Goal: Task Accomplishment & Management: Manage account settings

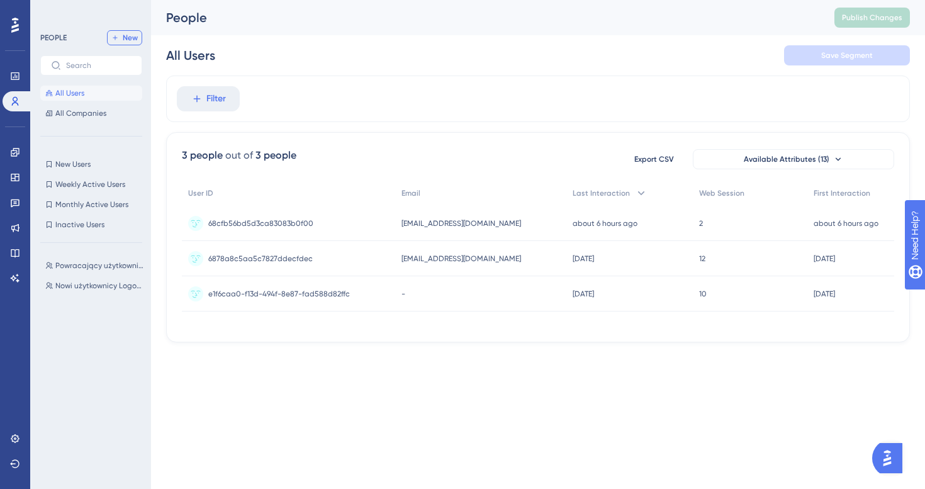
click at [128, 37] on span "New" at bounding box center [130, 38] width 15 height 10
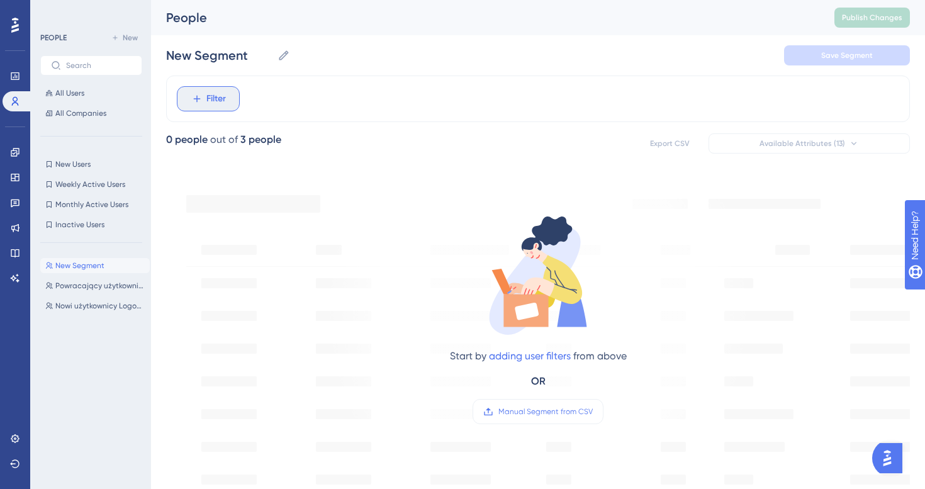
click at [208, 98] on span "Filter" at bounding box center [216, 98] width 20 height 15
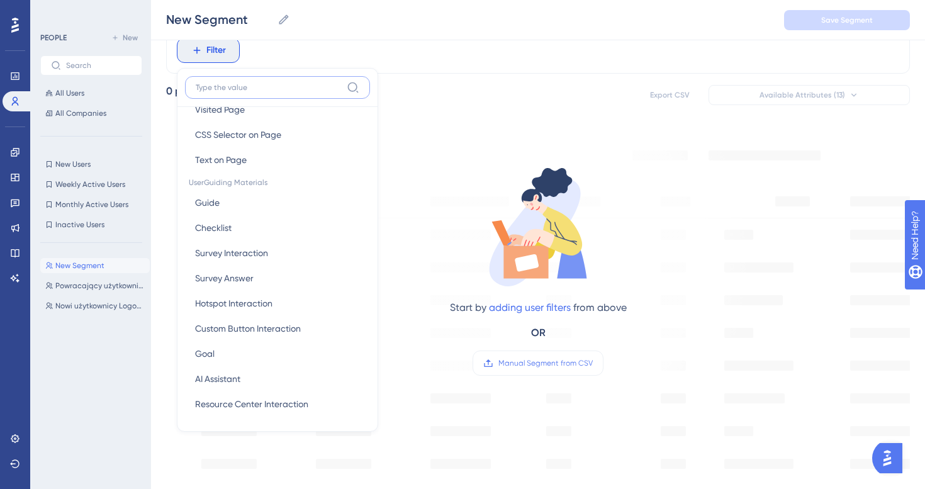
scroll to position [135, 0]
click at [277, 223] on button "Checklist Checklist" at bounding box center [277, 228] width 185 height 25
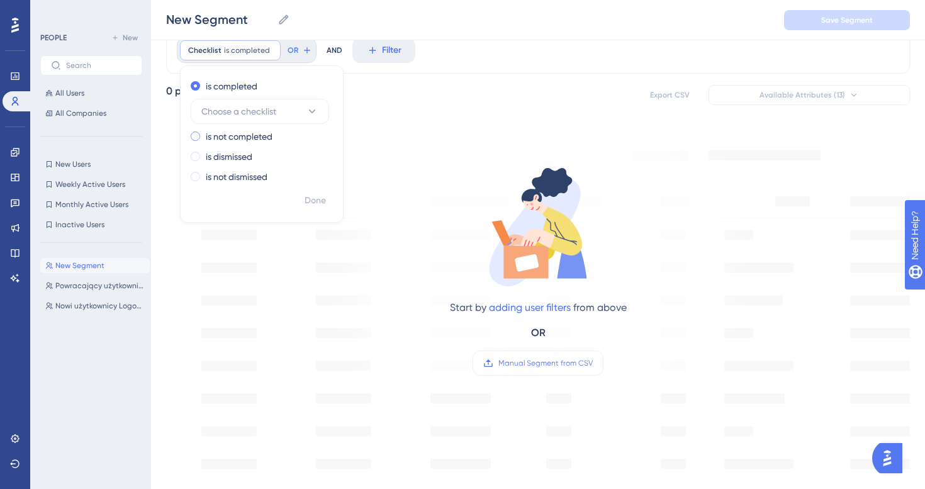
click at [261, 137] on label "is not completed" at bounding box center [239, 136] width 67 height 15
click at [266, 126] on span "Choose a checklist" at bounding box center [238, 131] width 75 height 15
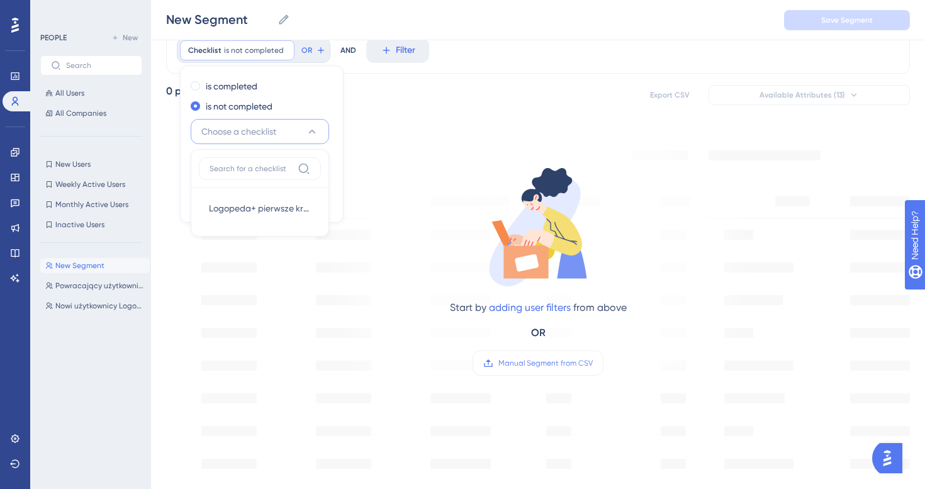
click at [258, 194] on div "Logopeda+ pierwsze kroki Logopeda+ pierwsze kroki" at bounding box center [260, 208] width 122 height 40
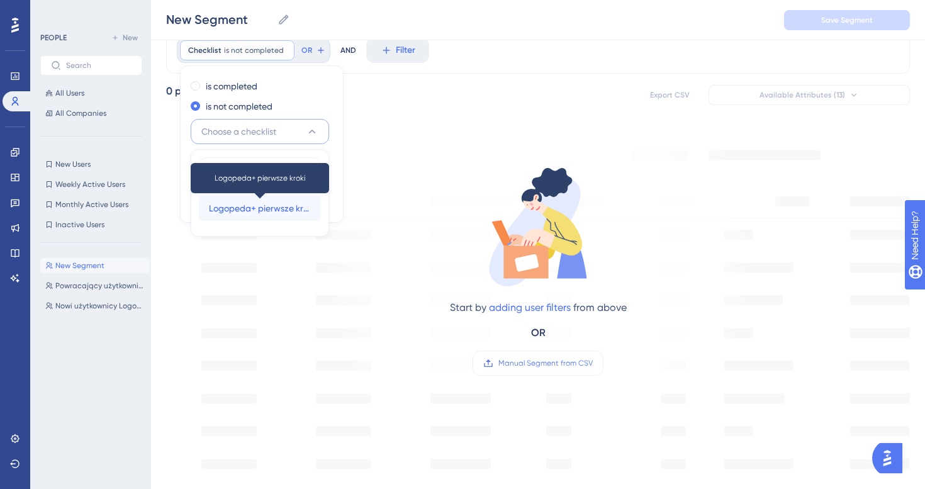
click at [255, 206] on span "Logopeda+ pierwsze kroki" at bounding box center [260, 208] width 102 height 15
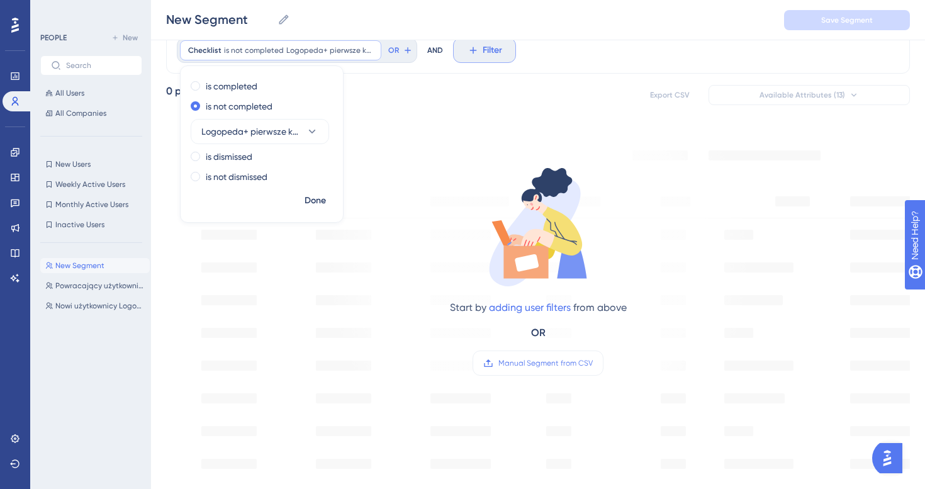
click at [473, 52] on icon at bounding box center [472, 50] width 11 height 11
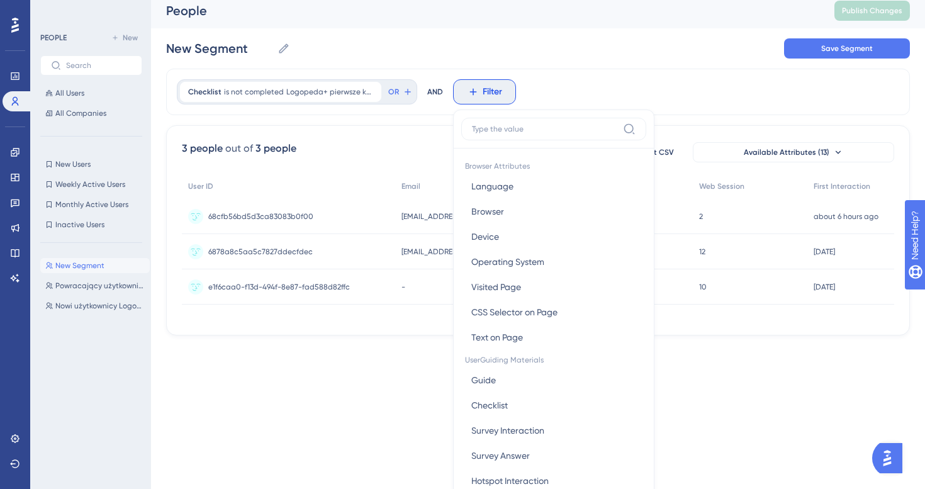
scroll to position [6, 0]
click at [395, 89] on span "OR" at bounding box center [393, 93] width 11 height 10
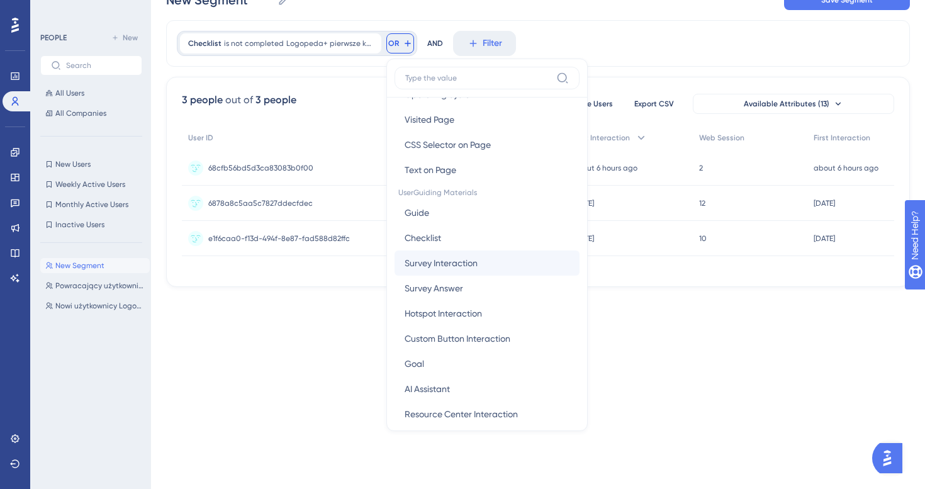
scroll to position [119, 0]
click at [447, 234] on button "Checklist Checklist" at bounding box center [487, 235] width 185 height 25
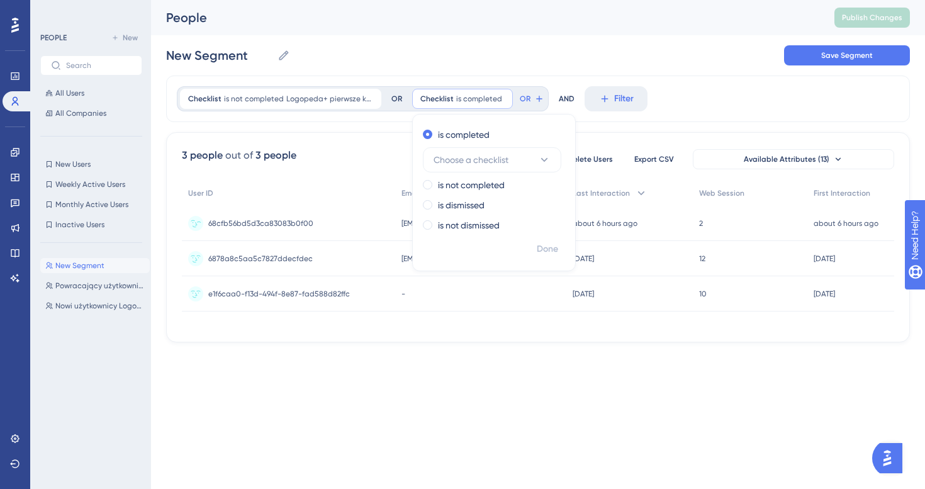
scroll to position [0, 0]
click at [474, 210] on label "is dismissed" at bounding box center [461, 205] width 47 height 15
click at [473, 226] on label "is not dismissed" at bounding box center [469, 225] width 62 height 15
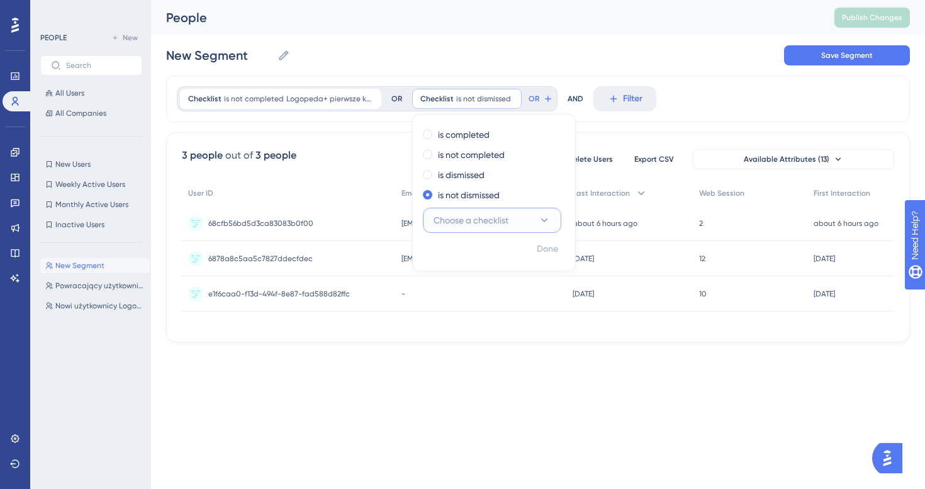
click at [481, 218] on span "Choose a checklist" at bounding box center [471, 220] width 75 height 15
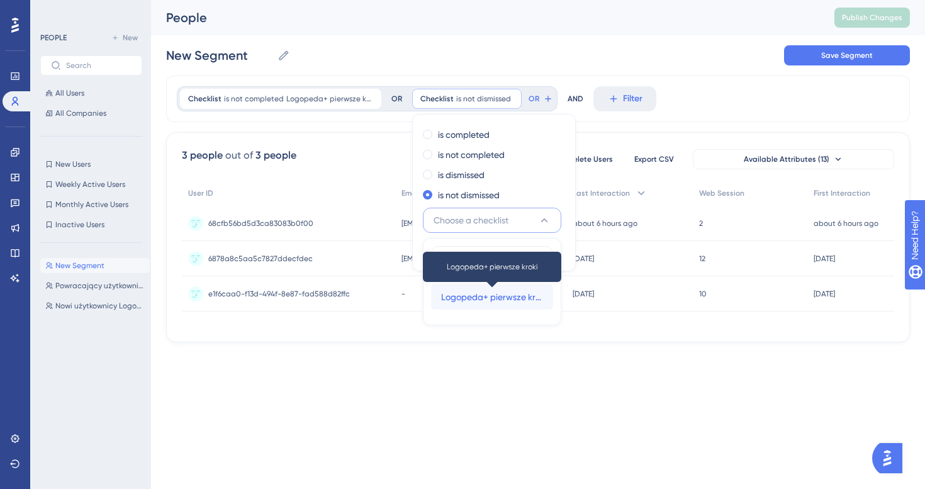
click at [483, 294] on span "Logopeda+ pierwsze kroki" at bounding box center [492, 296] width 102 height 15
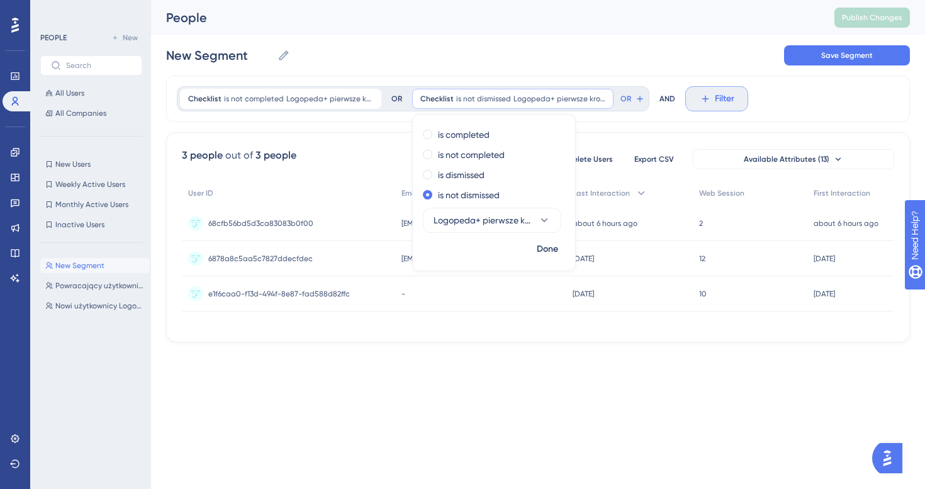
click at [702, 102] on icon at bounding box center [705, 99] width 7 height 7
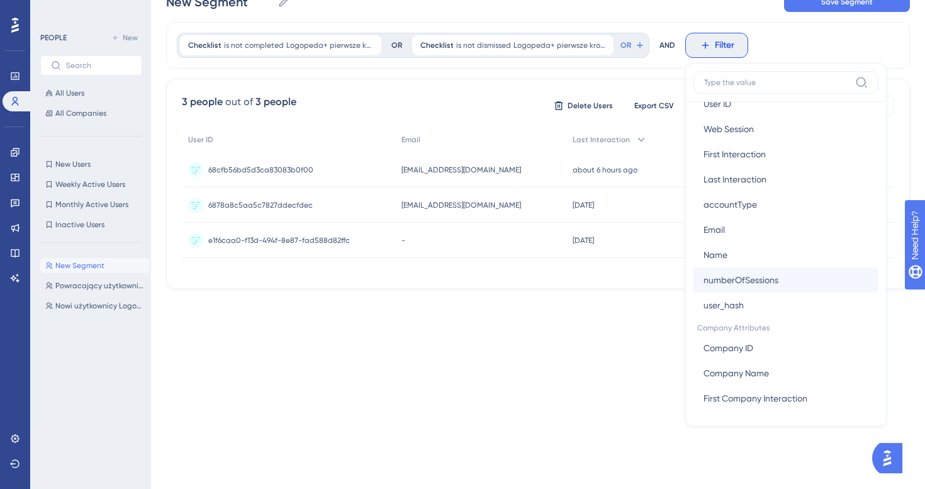
scroll to position [585, 0]
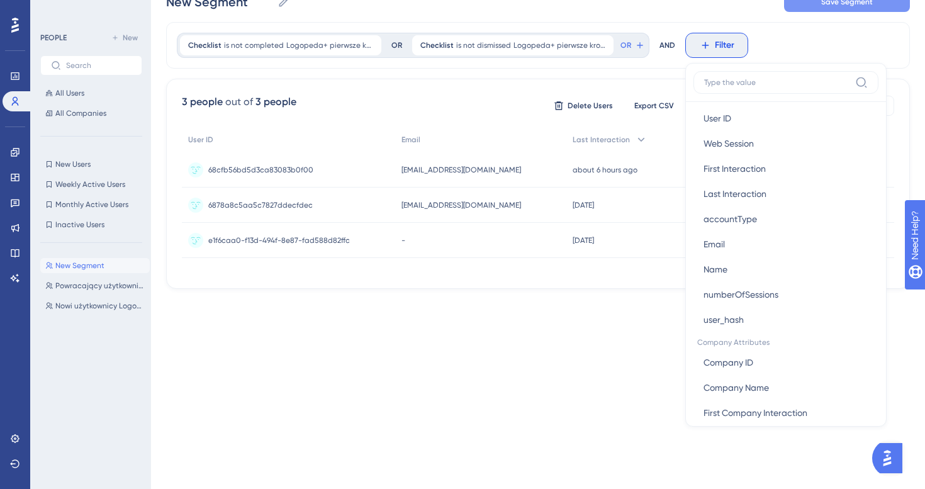
click at [834, 6] on span "Save Segment" at bounding box center [847, 2] width 52 height 10
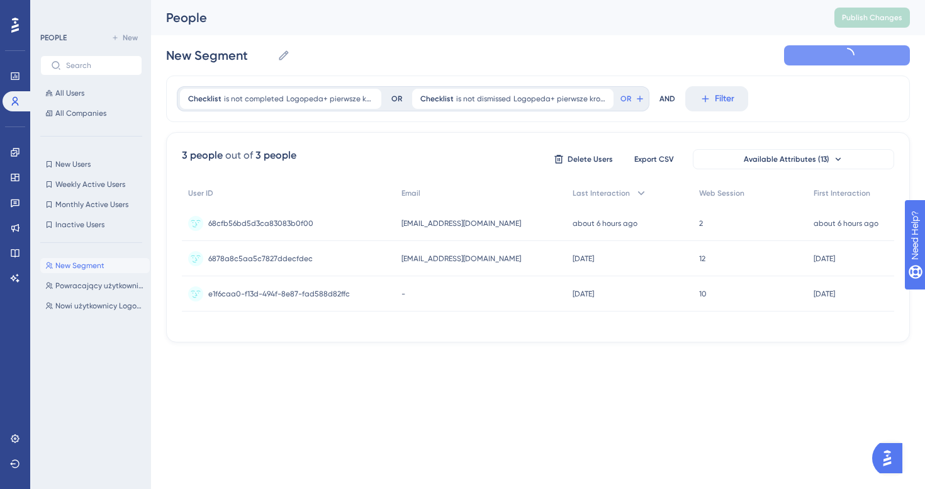
scroll to position [0, 0]
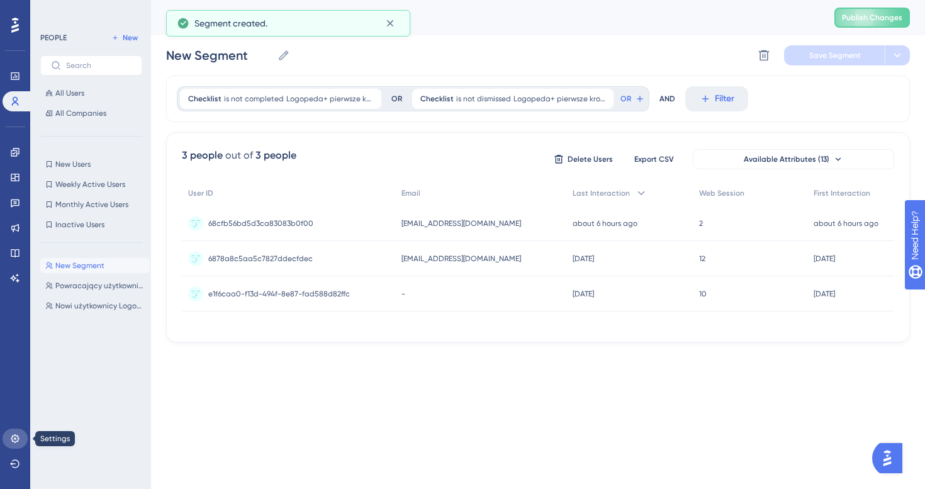
click at [9, 447] on link at bounding box center [15, 438] width 25 height 20
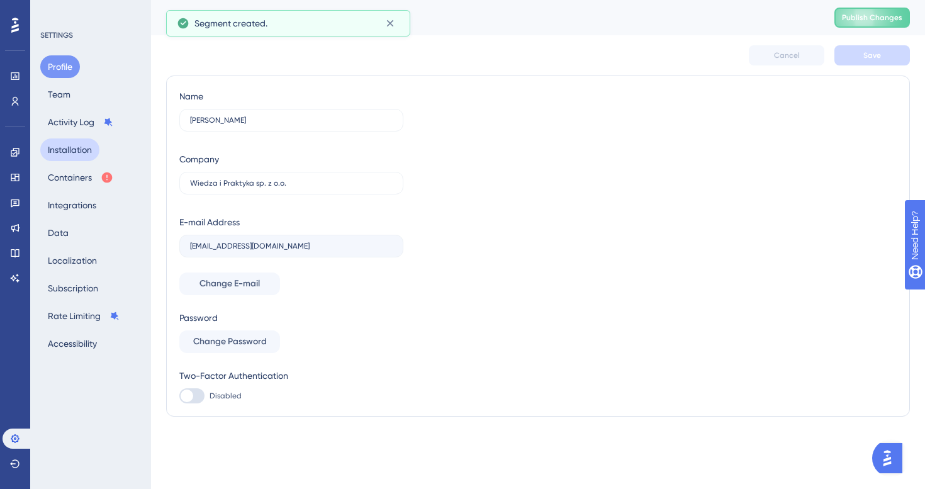
click at [79, 154] on button "Installation" at bounding box center [69, 149] width 59 height 23
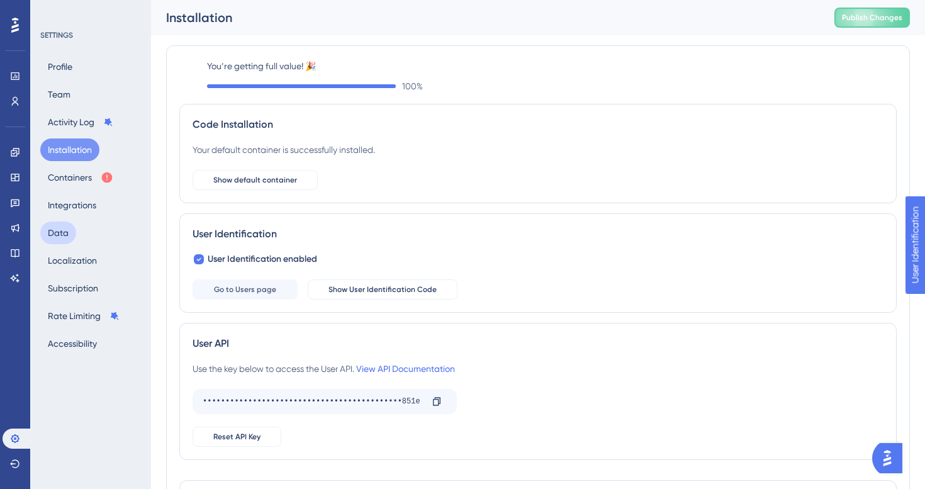
click at [60, 234] on button "Data" at bounding box center [58, 232] width 36 height 23
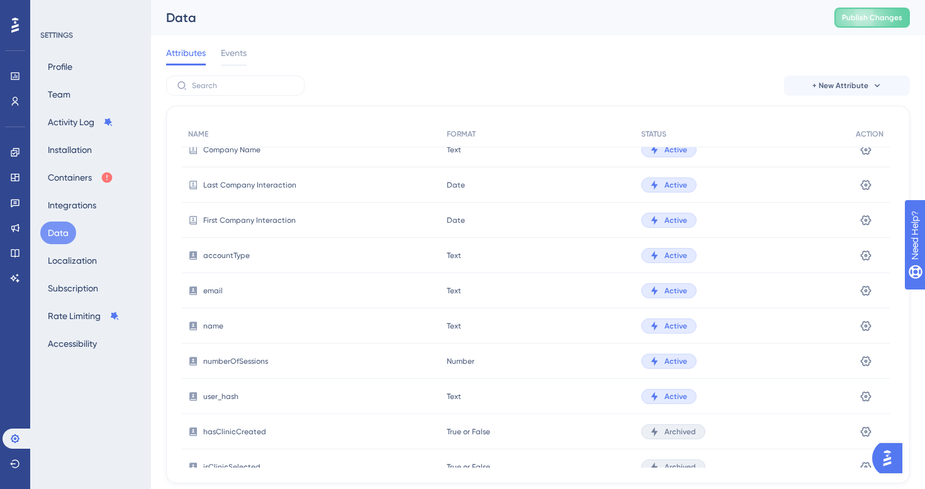
scroll to position [364, 0]
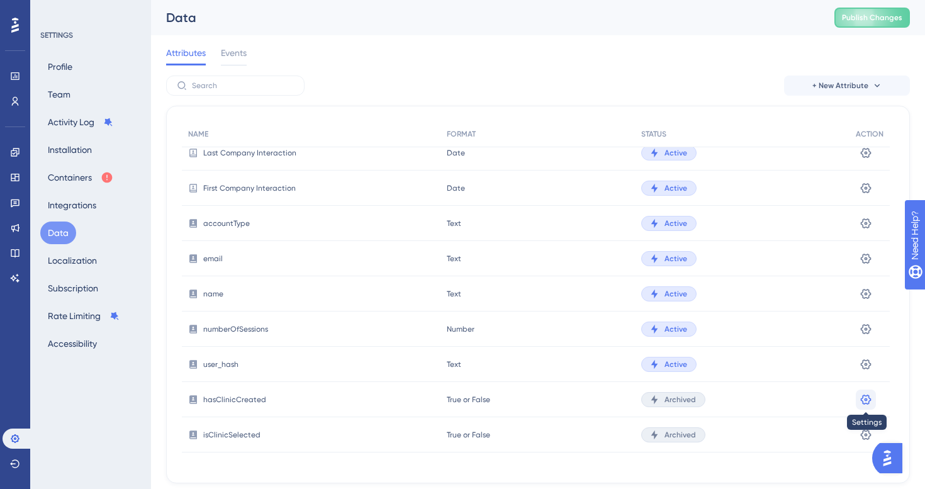
click at [868, 401] on icon at bounding box center [865, 399] width 13 height 13
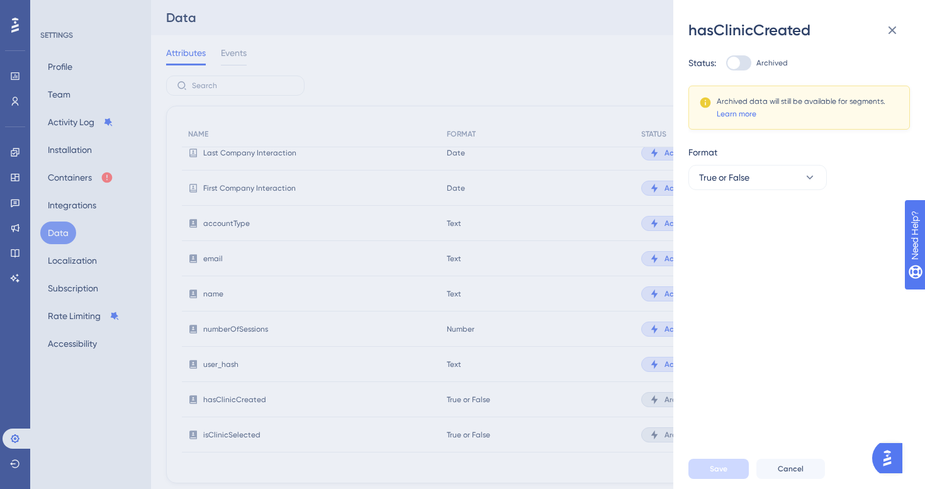
click at [735, 55] on div at bounding box center [738, 62] width 25 height 15
click at [726, 63] on input "Archived" at bounding box center [725, 63] width 1 height 1
checkbox input "true"
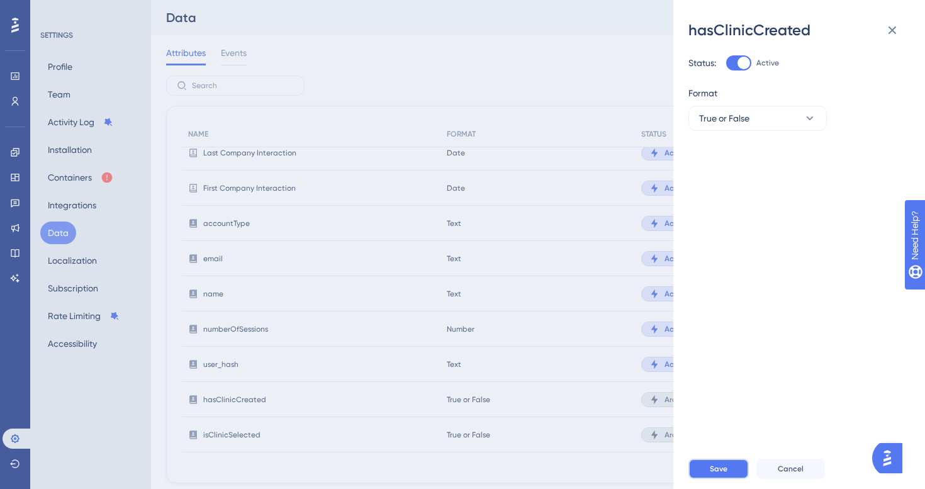
click at [698, 463] on button "Save" at bounding box center [718, 469] width 60 height 20
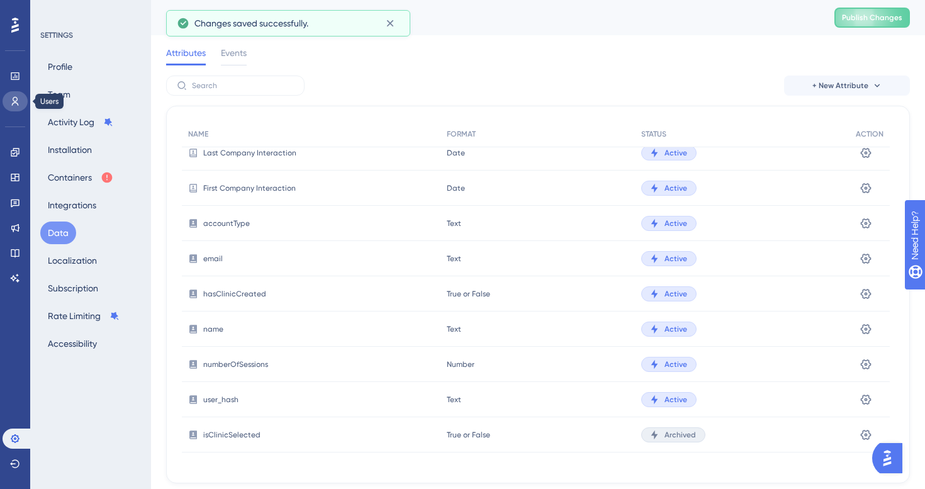
click at [11, 96] on icon at bounding box center [15, 101] width 10 height 10
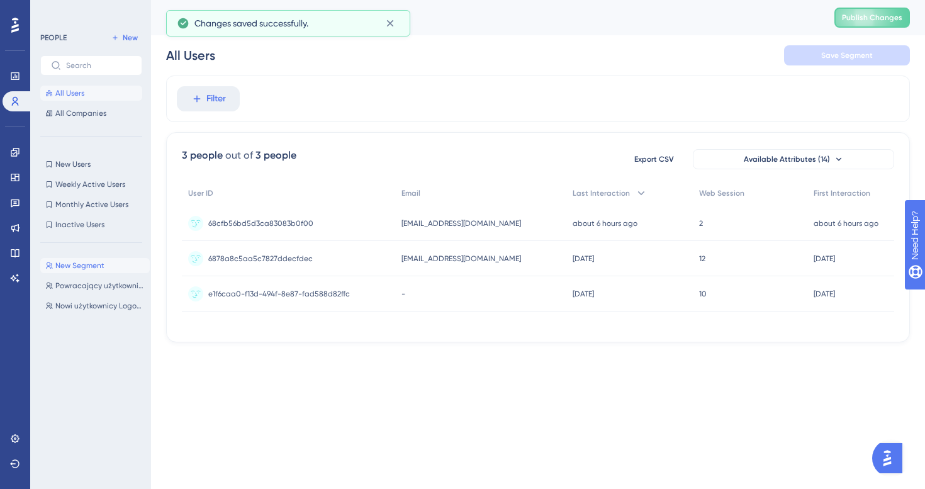
click at [88, 260] on button "New Segment New Segment" at bounding box center [94, 265] width 109 height 15
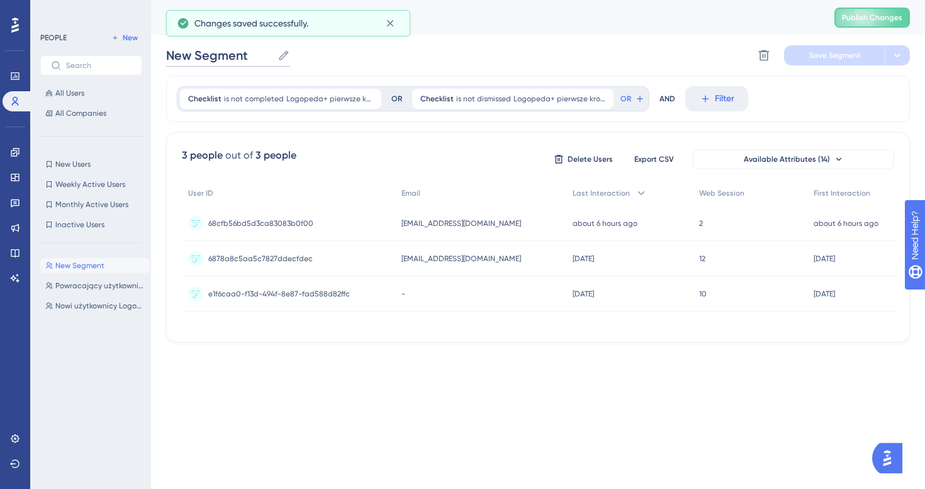
click at [233, 57] on input "New Segment" at bounding box center [219, 56] width 106 height 18
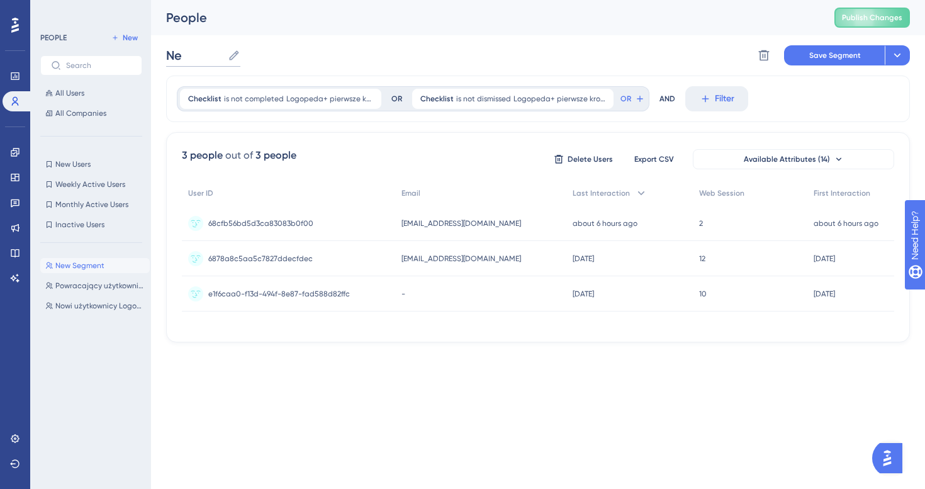
type input "N"
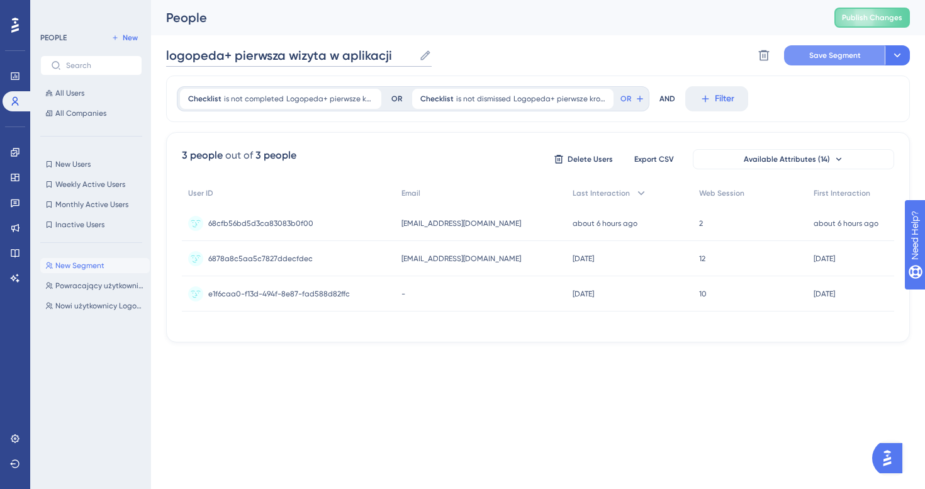
type input "logopeda+ pierwsza wizyta w aplikacji"
click at [856, 54] on span "Save Segment" at bounding box center [835, 55] width 52 height 10
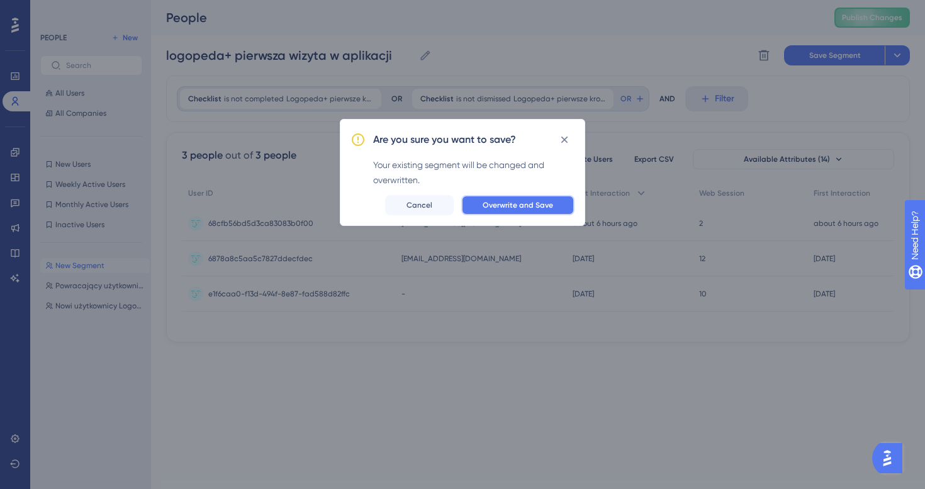
click at [537, 201] on span "Overwrite and Save" at bounding box center [518, 205] width 70 height 10
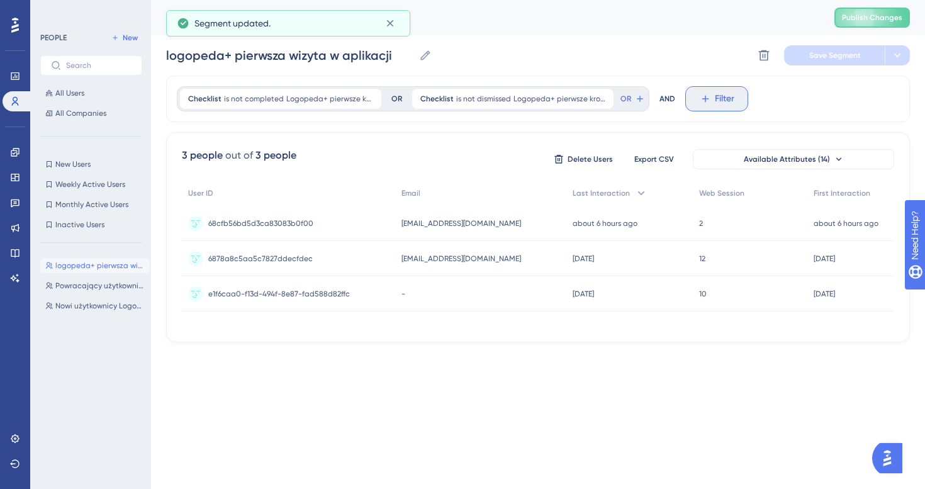
click at [720, 98] on span "Filter" at bounding box center [725, 98] width 20 height 15
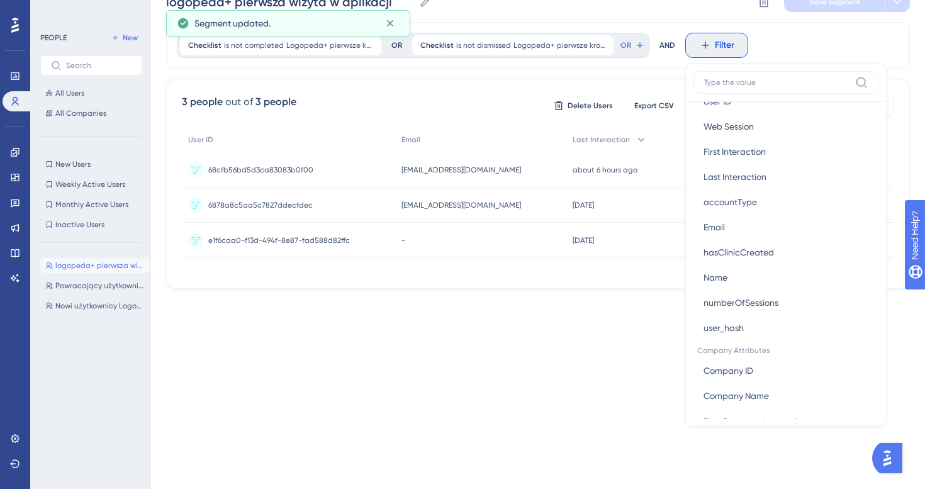
scroll to position [602, 0]
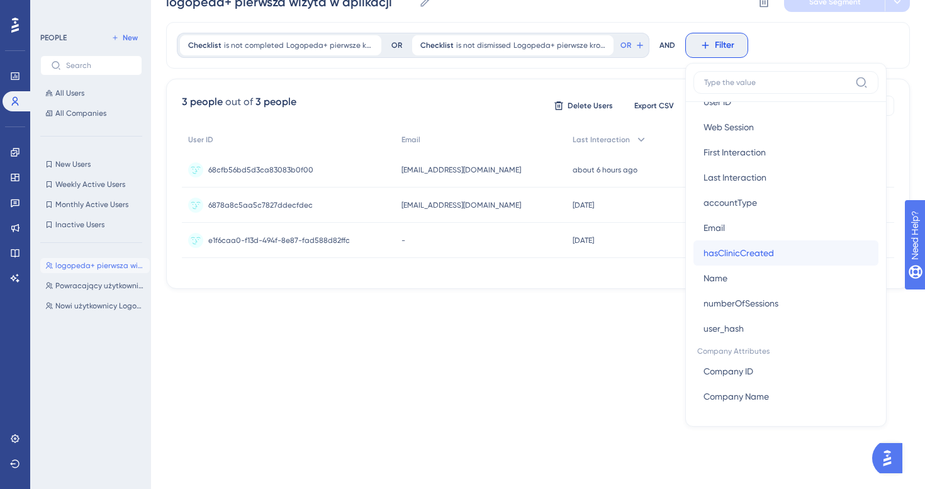
click at [768, 252] on span "hasClinicCreated" at bounding box center [738, 252] width 70 height 15
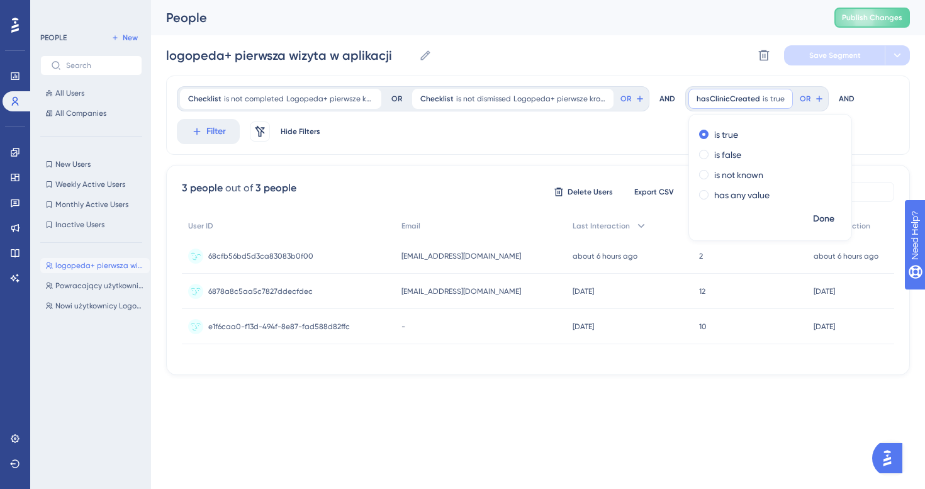
scroll to position [0, 0]
click at [727, 158] on label "is false" at bounding box center [727, 154] width 27 height 15
click at [829, 220] on span "Done" at bounding box center [823, 218] width 21 height 15
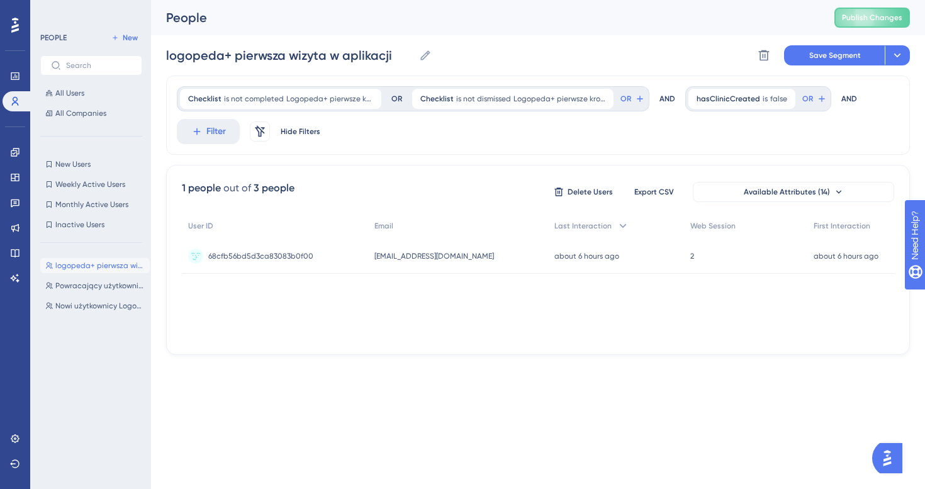
click at [843, 98] on div "AND" at bounding box center [849, 98] width 16 height 25
click at [184, 127] on button "Filter" at bounding box center [208, 131] width 63 height 25
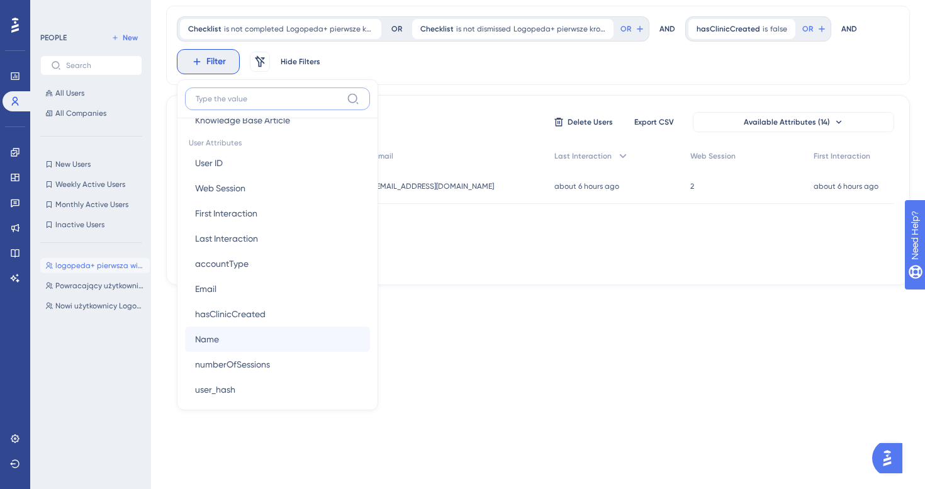
scroll to position [561, 0]
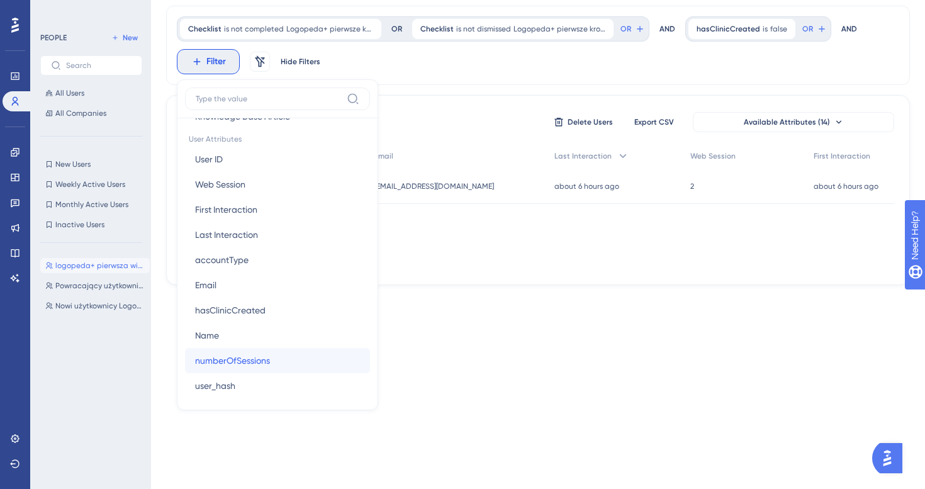
click at [266, 360] on span "numberOfSessions" at bounding box center [232, 360] width 75 height 15
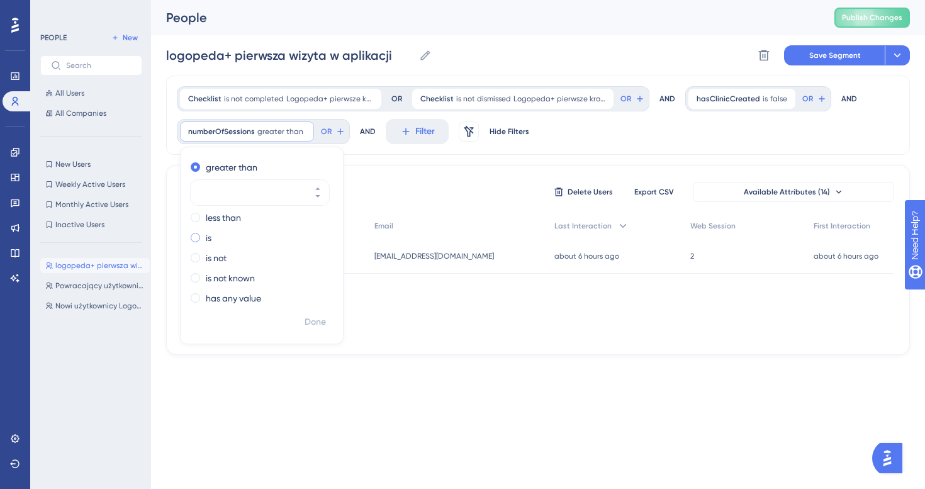
click at [207, 241] on label "is" at bounding box center [209, 237] width 6 height 15
type input "0"
click at [316, 327] on span "Done" at bounding box center [315, 322] width 21 height 15
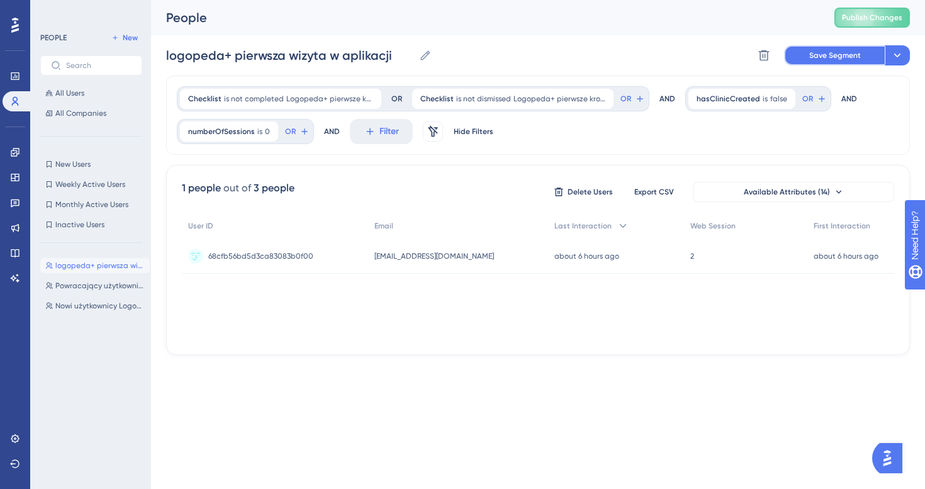
click at [841, 49] on button "Save Segment" at bounding box center [834, 55] width 101 height 20
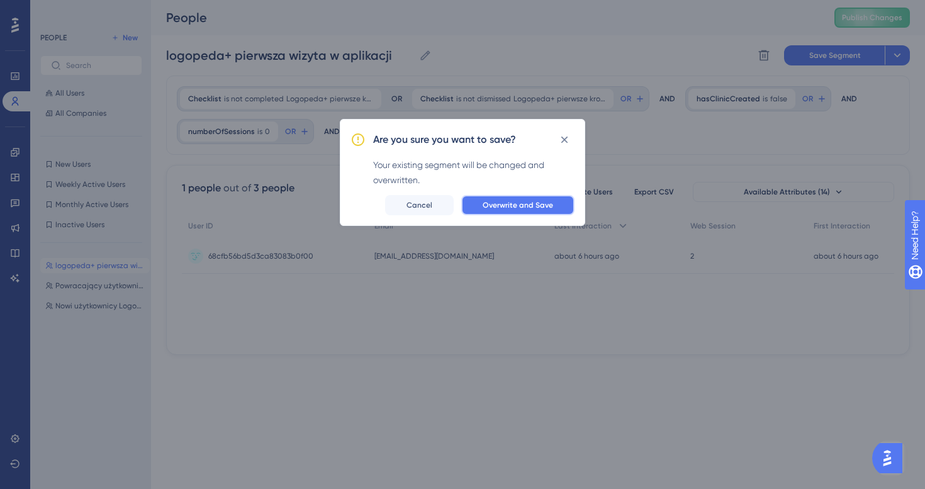
click at [509, 213] on button "Overwrite and Save" at bounding box center [517, 205] width 113 height 20
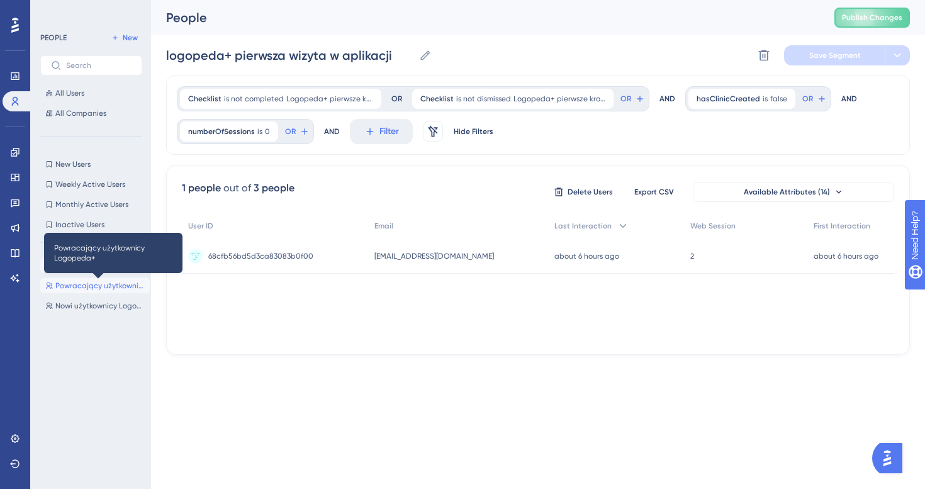
click at [99, 284] on span "Powracający użytkownicy Logopeda+" at bounding box center [99, 286] width 89 height 10
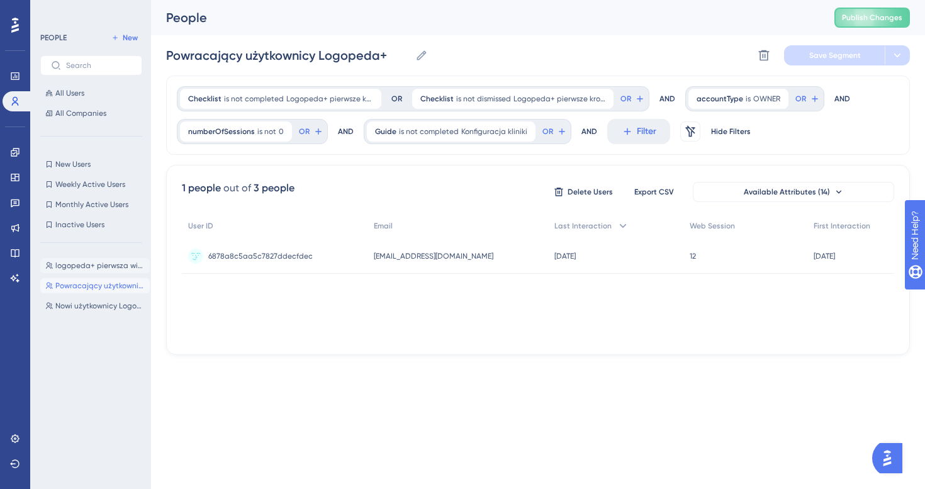
click at [102, 271] on button "logopeda+ pierwsza wizyta w aplikacji logopeda+ pierwsza wizyta w aplikacji" at bounding box center [94, 265] width 109 height 15
type input "logopeda+ pierwsza wizyta w aplikacji"
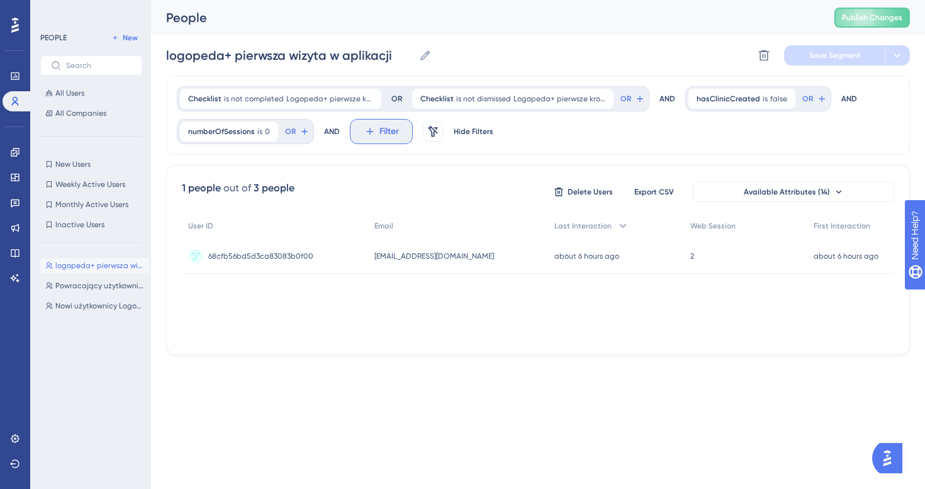
click at [381, 140] on button "Filter" at bounding box center [381, 131] width 63 height 25
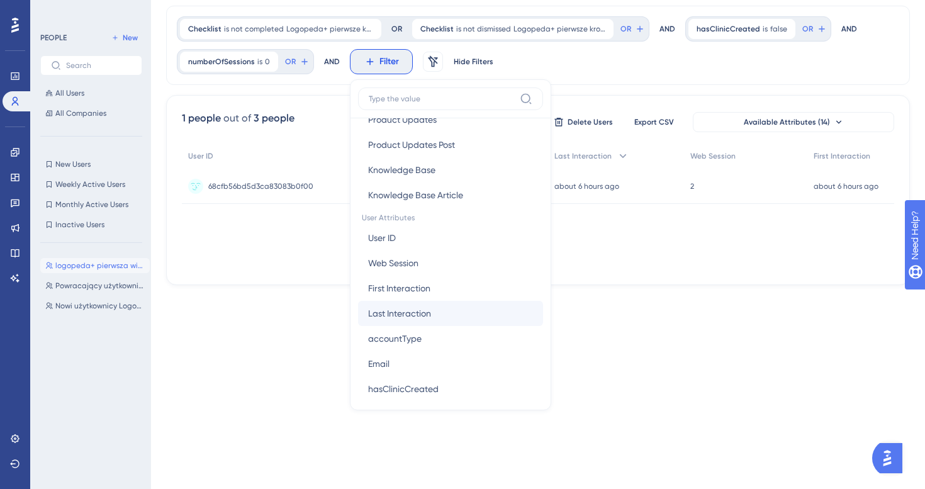
scroll to position [483, 0]
click at [430, 331] on button "accountType accountType" at bounding box center [450, 337] width 185 height 25
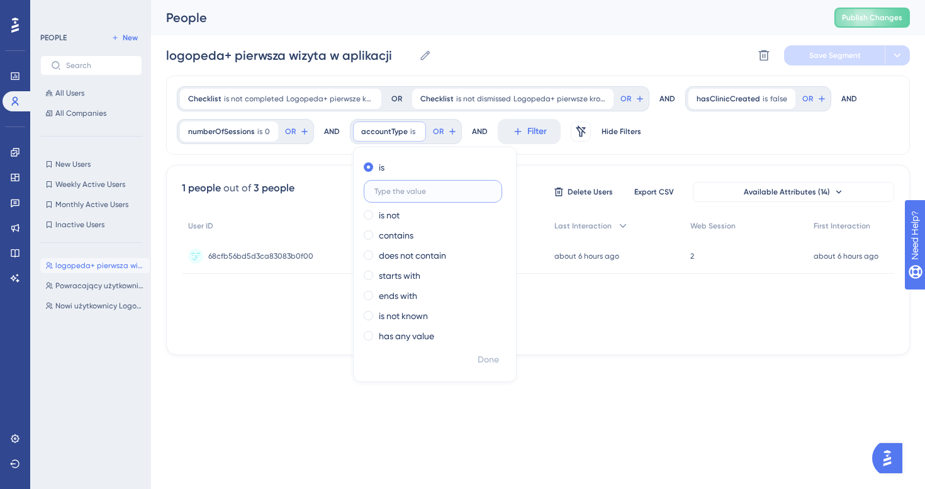
scroll to position [0, 0]
click at [416, 190] on input "text" at bounding box center [432, 191] width 117 height 9
type input "OWNER"
click at [486, 357] on span "Done" at bounding box center [488, 359] width 21 height 15
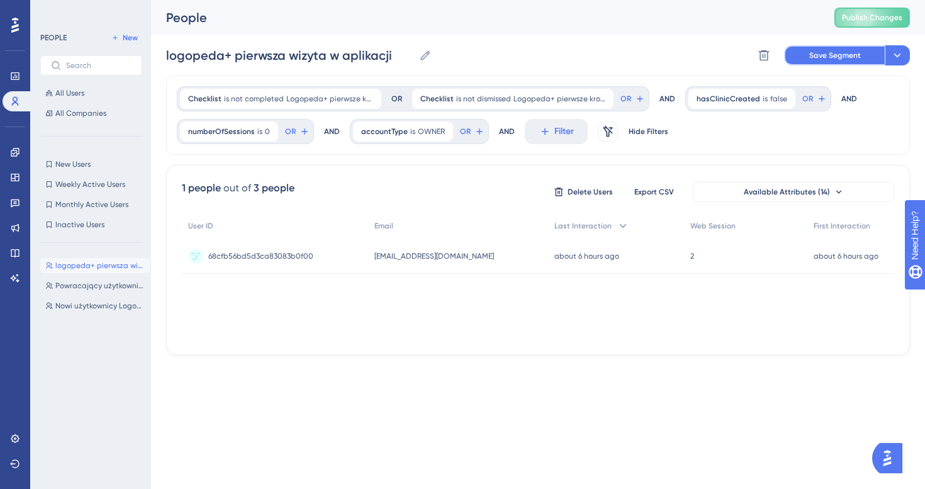
click at [820, 53] on span "Save Segment" at bounding box center [835, 55] width 52 height 10
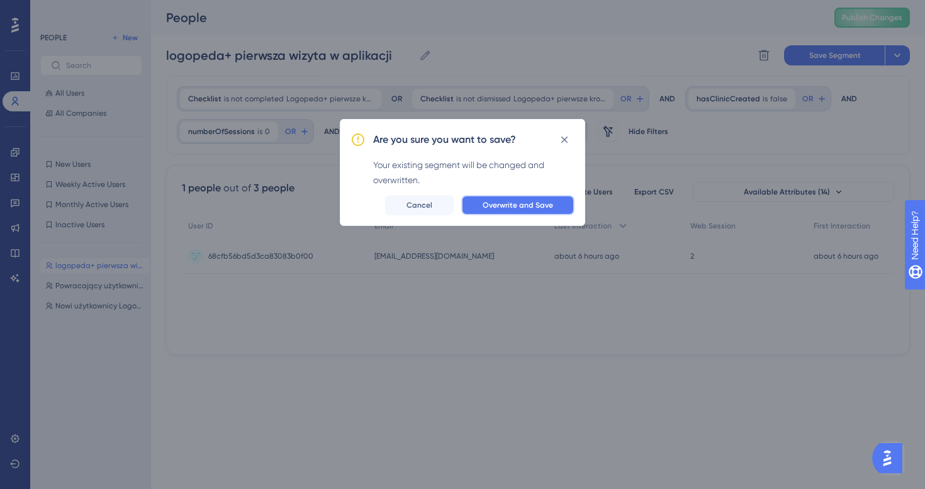
click at [505, 213] on button "Overwrite and Save" at bounding box center [517, 205] width 113 height 20
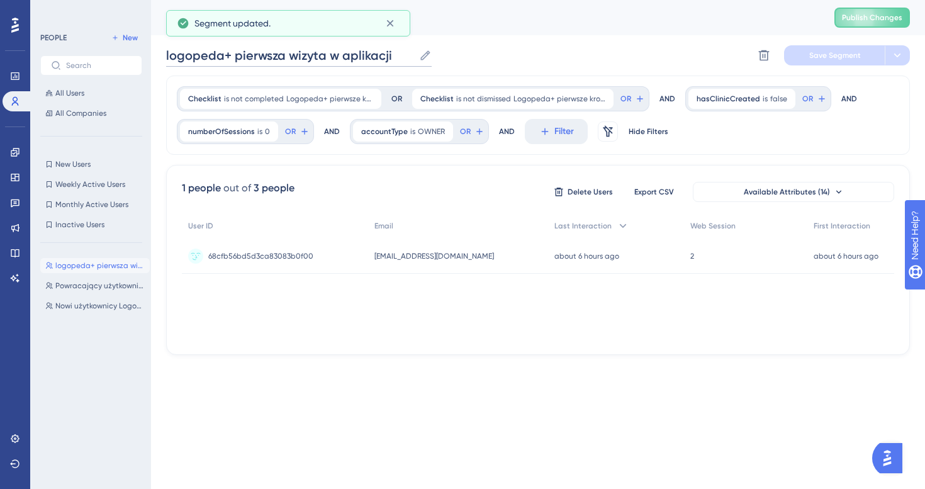
click at [179, 62] on input "logopeda+ pierwsza wizyta w aplikacji" at bounding box center [290, 56] width 248 height 18
click at [171, 57] on input "logopeda+ pierwsza wizyta w aplikacji" at bounding box center [290, 56] width 248 height 18
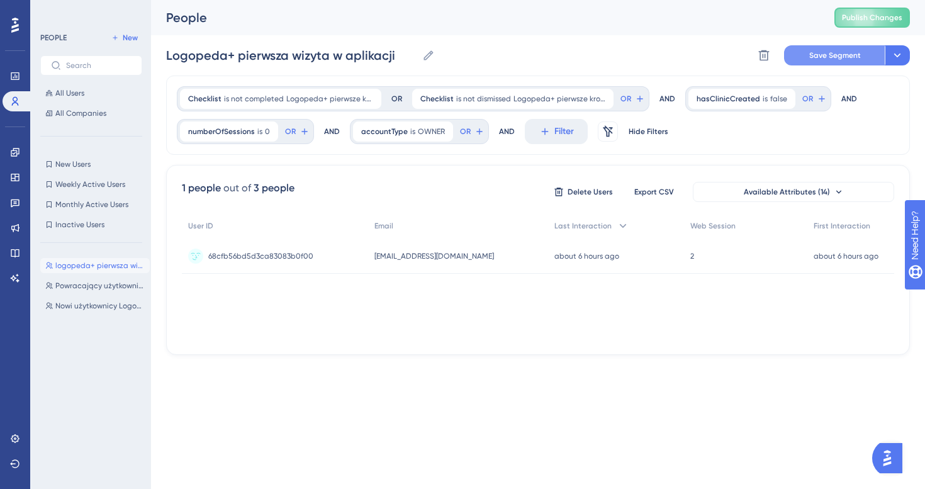
click at [808, 55] on button "Save Segment" at bounding box center [834, 55] width 101 height 20
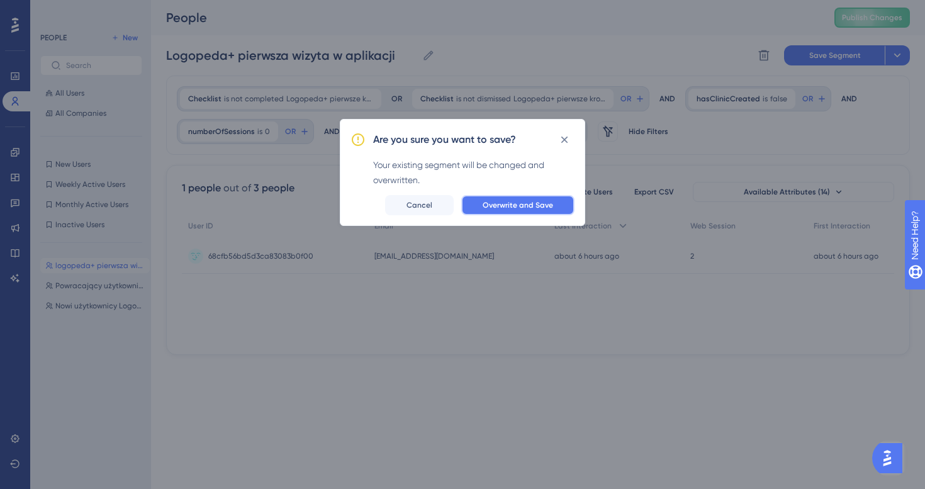
click at [517, 211] on button "Overwrite and Save" at bounding box center [517, 205] width 113 height 20
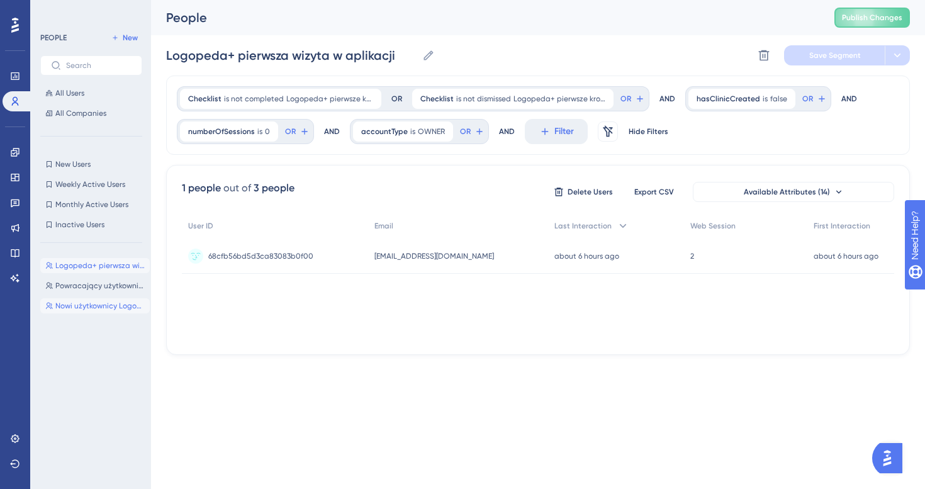
click at [104, 303] on span "Nowi użytkownicy Logopeda+" at bounding box center [99, 306] width 89 height 10
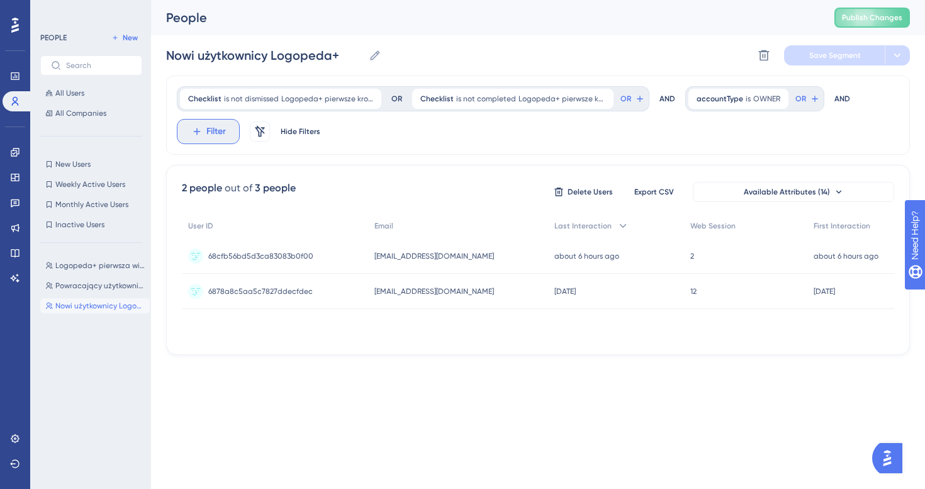
click at [208, 134] on span "Filter" at bounding box center [216, 131] width 20 height 15
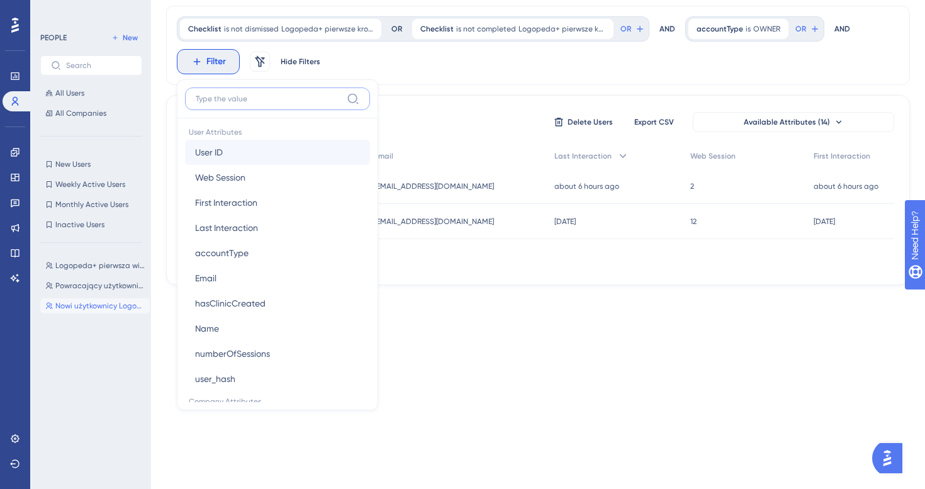
scroll to position [568, 0]
click at [279, 303] on button "hasClinicCreated hasClinicCreated" at bounding box center [277, 302] width 185 height 25
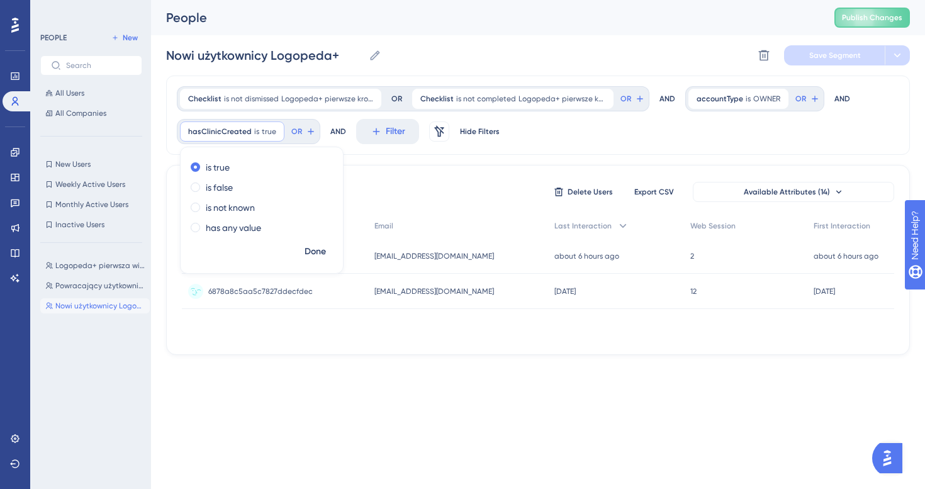
scroll to position [0, 0]
click at [323, 254] on span "Done" at bounding box center [315, 251] width 21 height 15
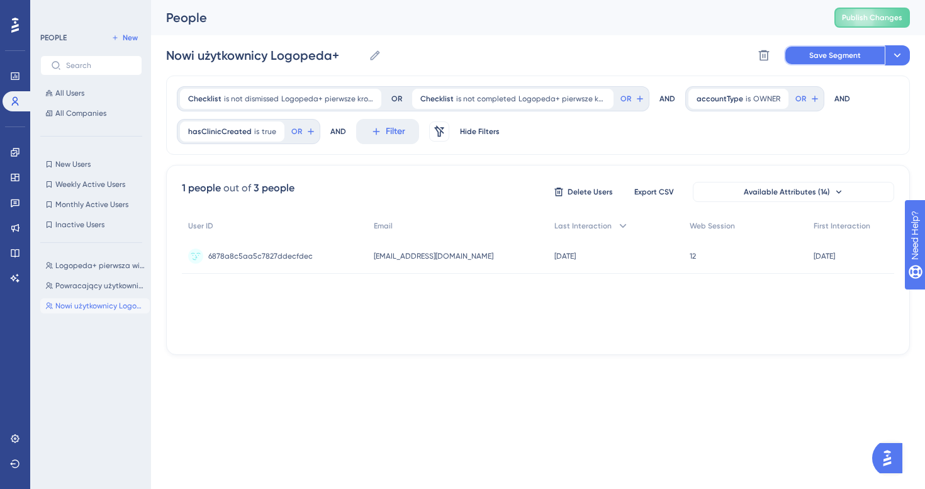
click at [809, 51] on span "Save Segment" at bounding box center [835, 55] width 52 height 10
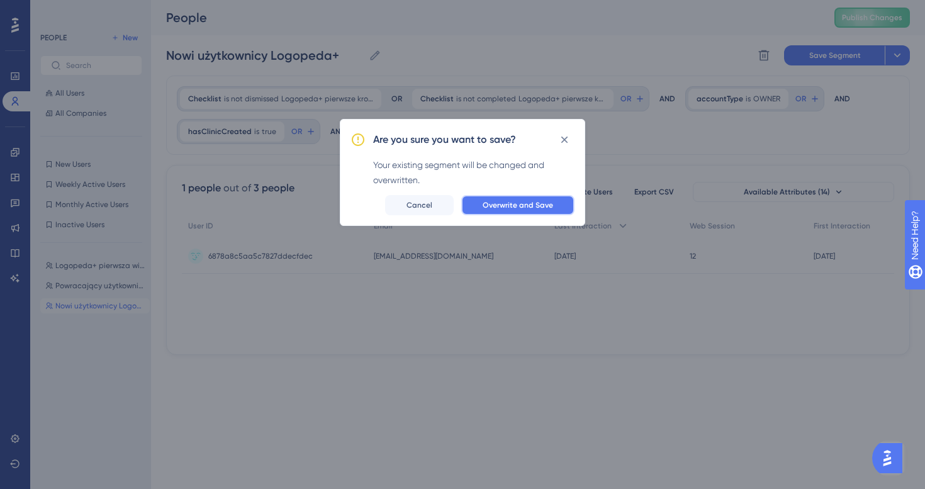
click at [492, 210] on button "Overwrite and Save" at bounding box center [517, 205] width 113 height 20
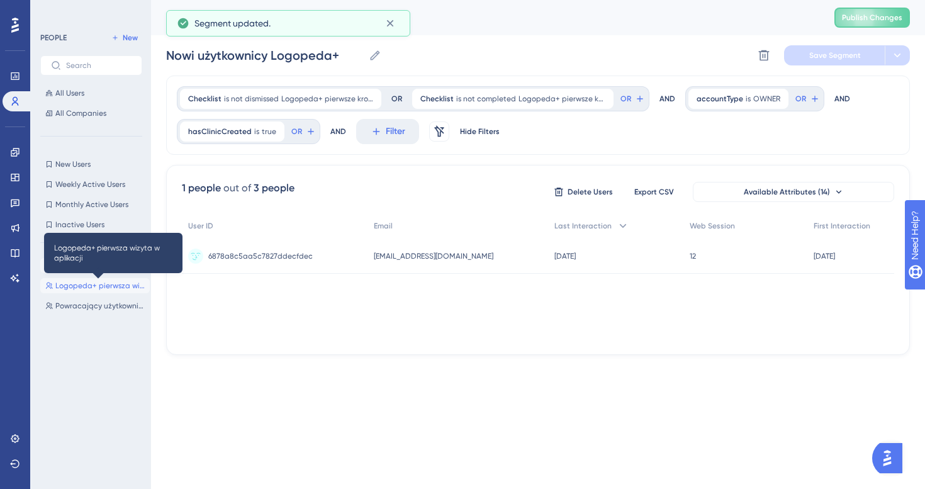
click at [87, 289] on span "Logopeda+ pierwsza wizyta w aplikacji" at bounding box center [99, 286] width 89 height 10
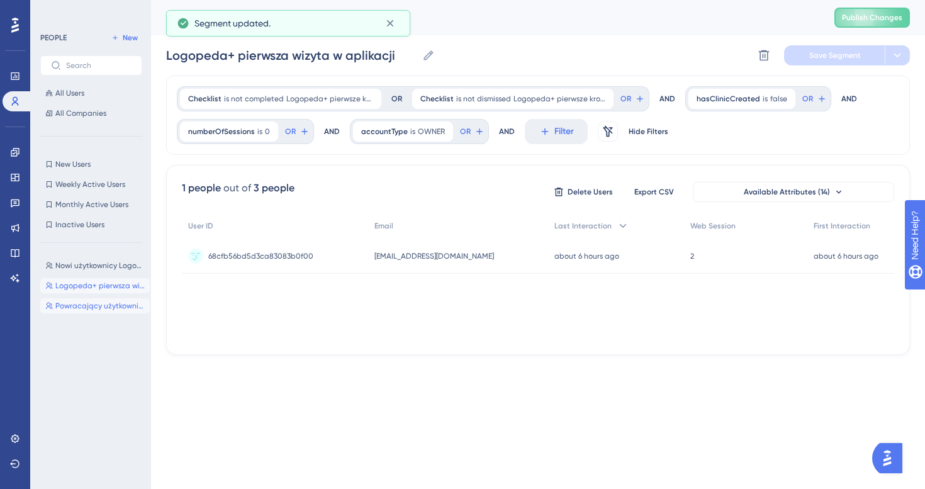
click at [96, 313] on button "Powracający użytkownicy Logopeda+ Powracający użytkownicy Logopeda+" at bounding box center [94, 305] width 109 height 15
type input "Powracający użytkownicy Logopeda+"
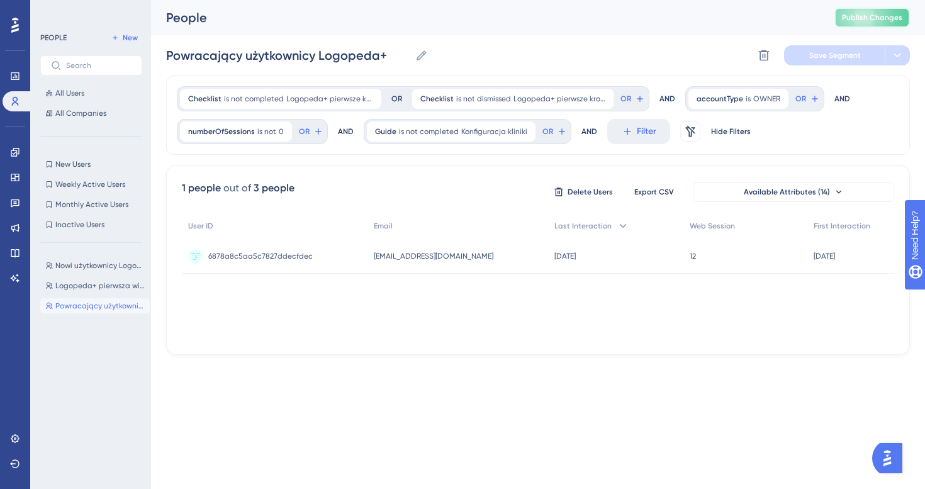
click at [875, 16] on span "Publish Changes" at bounding box center [872, 18] width 60 height 10
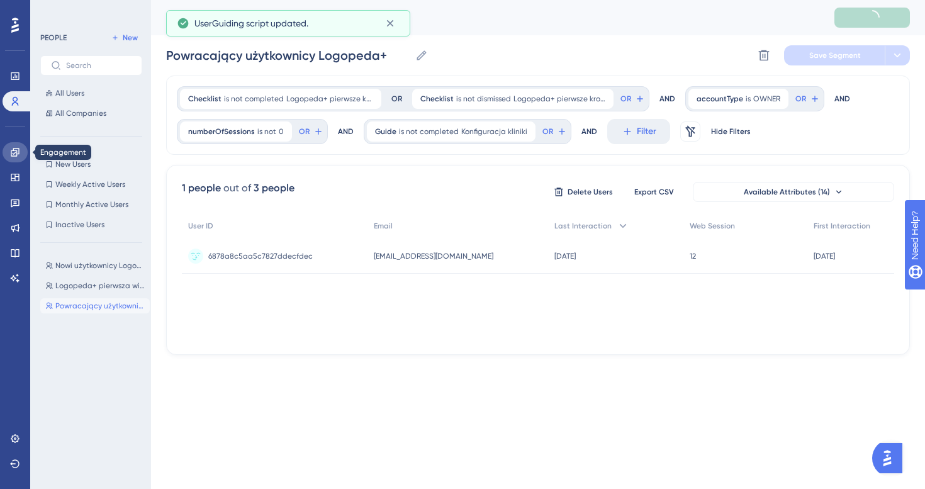
click at [13, 152] on icon at bounding box center [15, 152] width 10 height 10
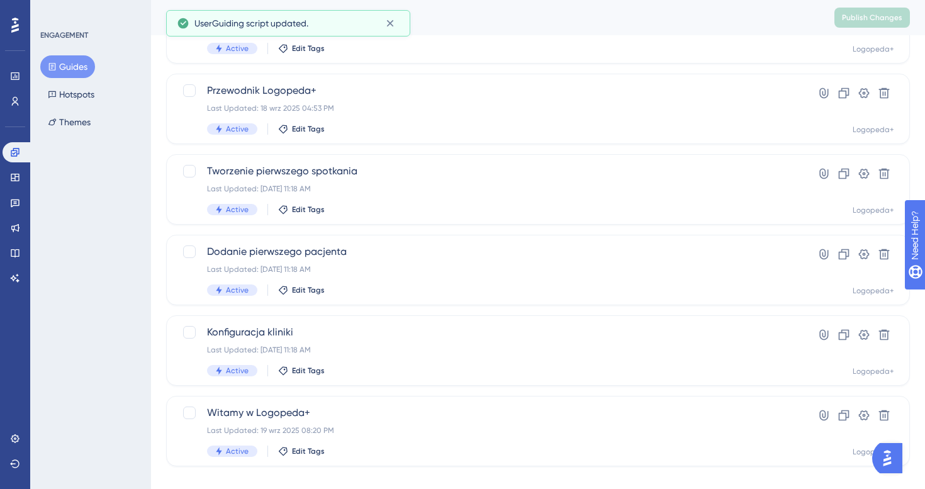
scroll to position [462, 0]
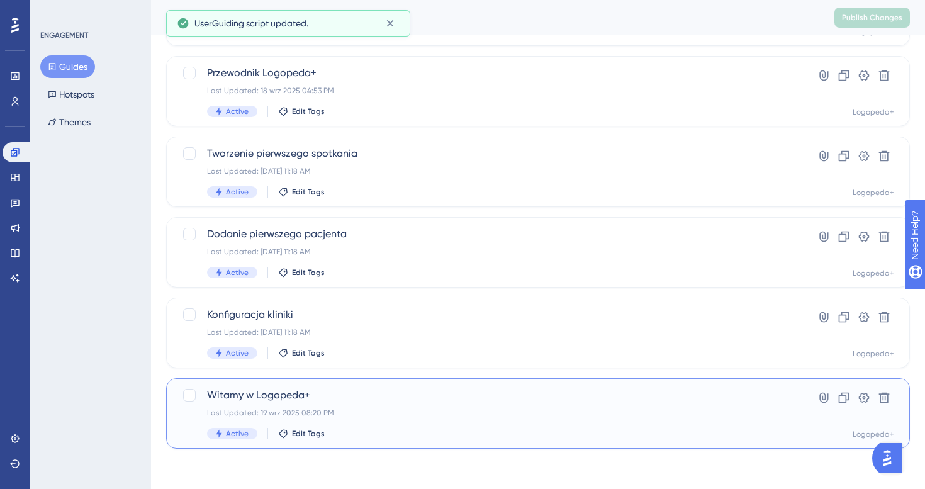
click at [398, 403] on div "Witamy w Logopeda+ Last Updated: [DATE] 08:20 PM Active Edit Tags" at bounding box center [487, 414] width 561 height 52
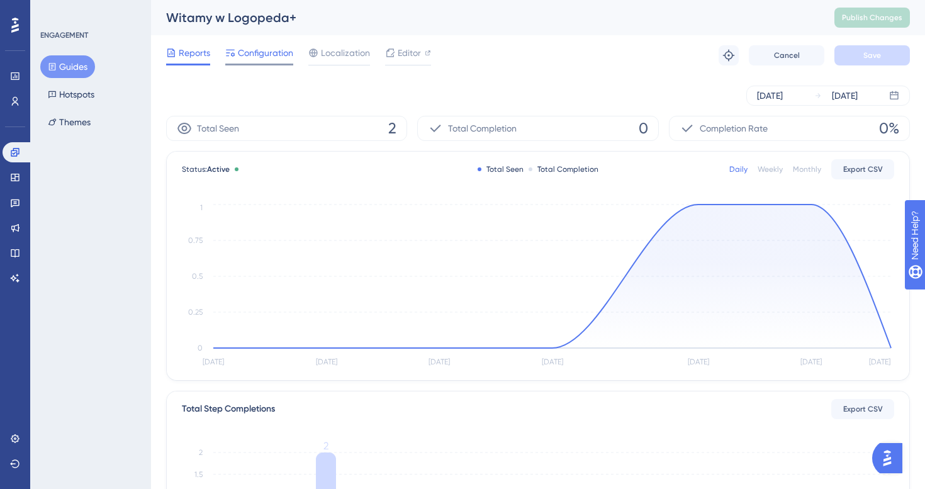
click at [261, 55] on span "Configuration" at bounding box center [265, 52] width 55 height 15
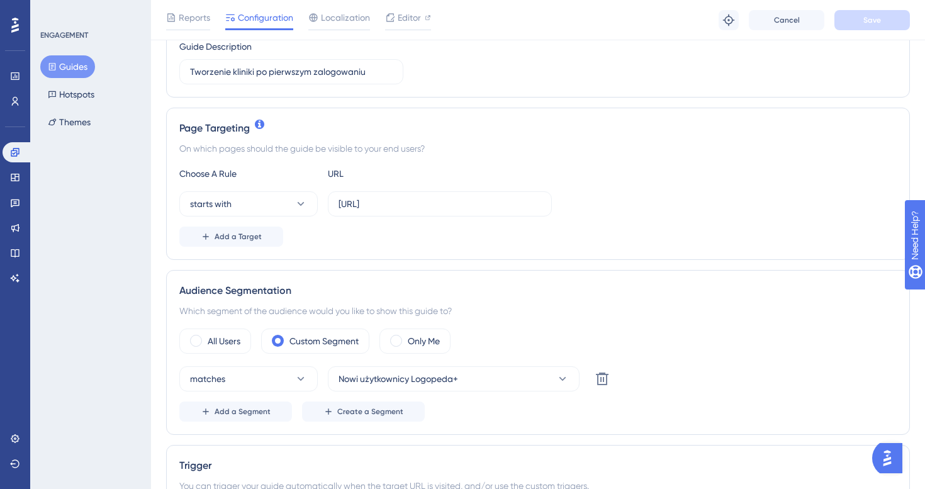
click at [491, 357] on div "All Users Custom Segment Only Me matches Nowi użytkownicy Logopeda+ Delete Add …" at bounding box center [537, 374] width 717 height 93
click at [490, 375] on button "Nowi użytkownicy Logopeda+" at bounding box center [454, 378] width 252 height 25
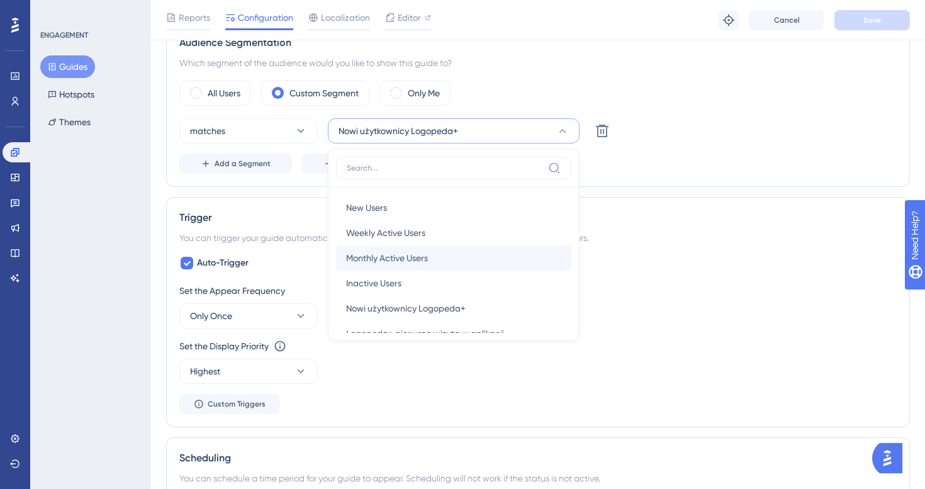
scroll to position [46, 0]
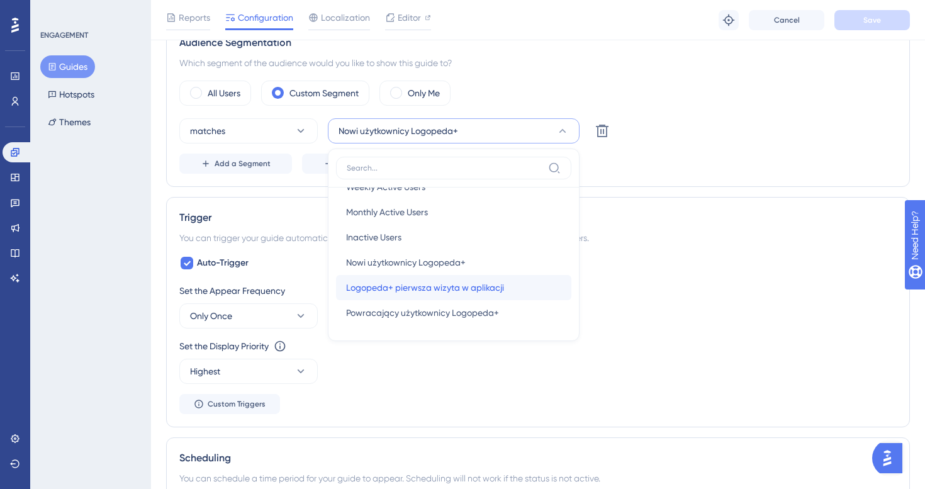
click at [464, 298] on div "Logopeda+ pierwsza wizyta w aplikacji Logopeda+ pierwsza wizyta w aplikacji" at bounding box center [453, 287] width 215 height 25
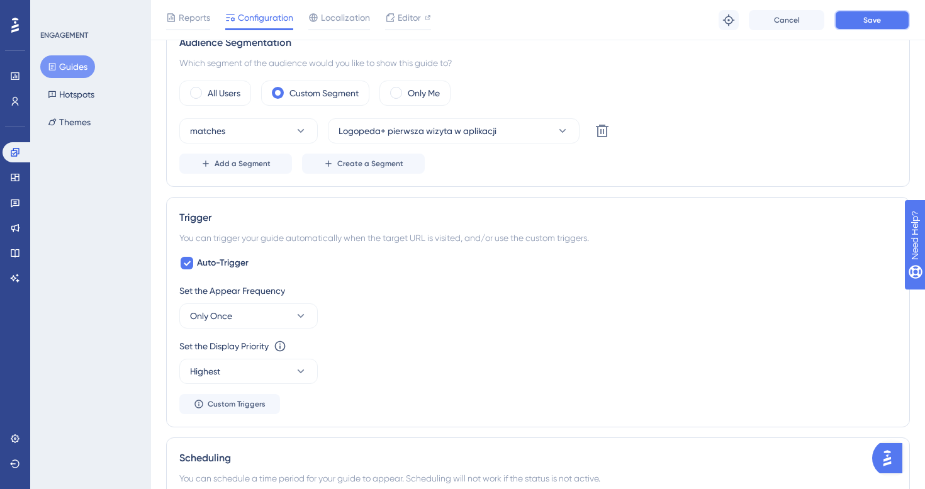
click at [856, 23] on button "Save" at bounding box center [872, 20] width 76 height 20
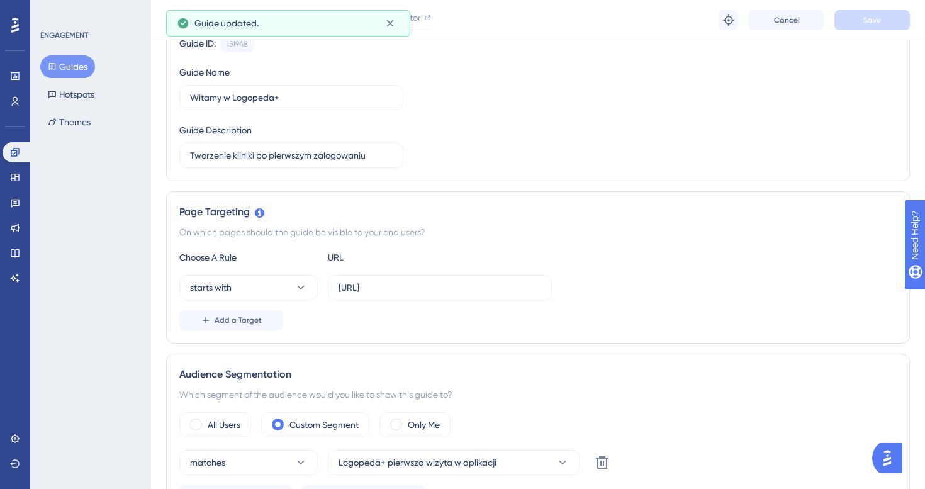
scroll to position [0, 0]
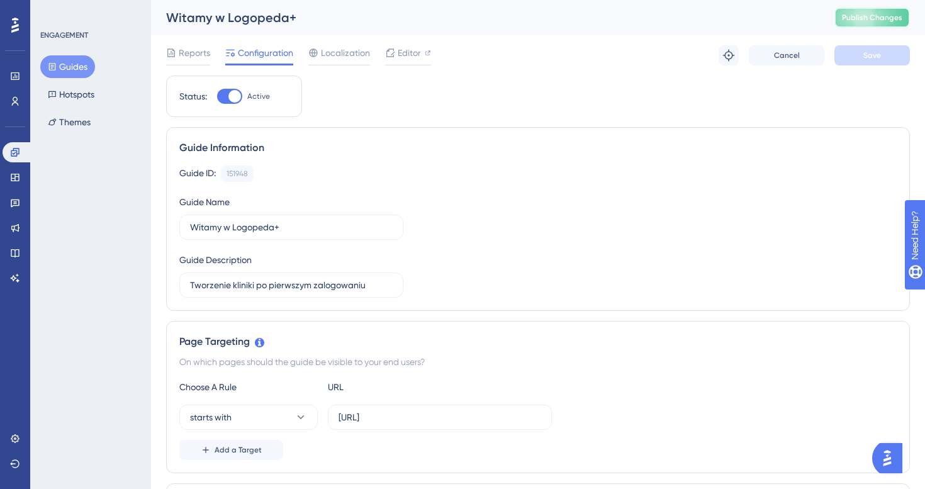
click at [871, 25] on button "Publish Changes" at bounding box center [872, 18] width 76 height 20
